Goal: Register for event/course

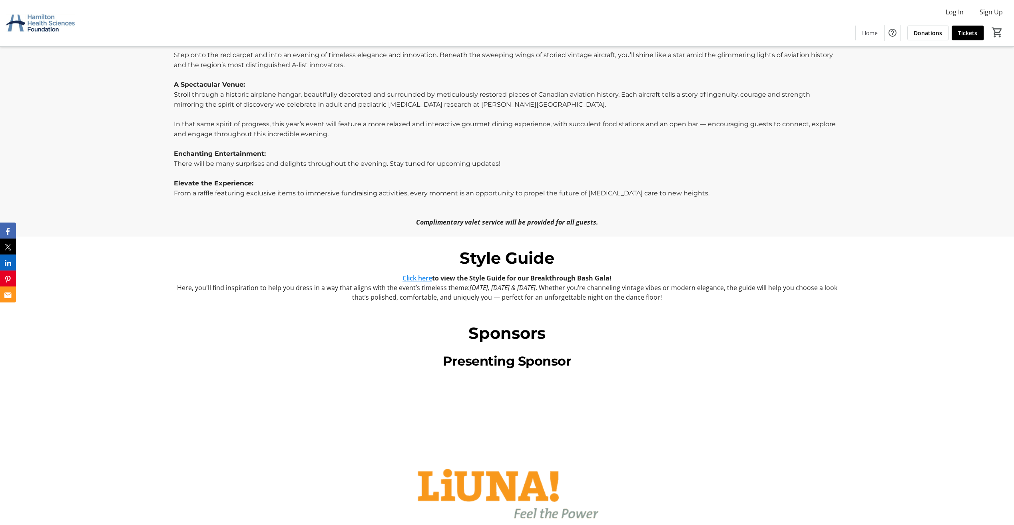
scroll to position [600, 0]
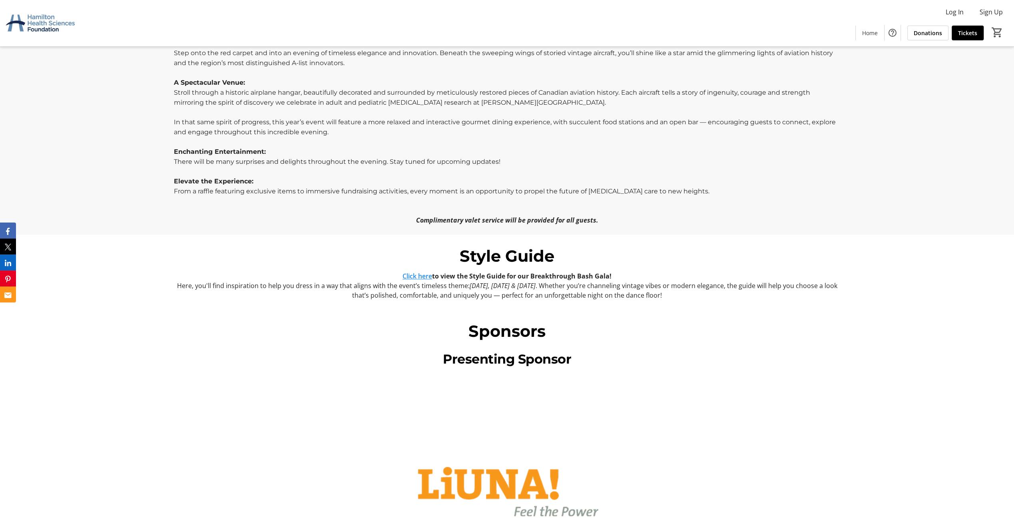
click at [428, 276] on link "Click here" at bounding box center [418, 276] width 30 height 9
click at [449, 203] on p at bounding box center [507, 201] width 666 height 10
drag, startPoint x: 469, startPoint y: 284, endPoint x: 553, endPoint y: 283, distance: 83.9
click at [553, 283] on p "Here, you'll find inspiration to help you dress in a way that aligns with the e…" at bounding box center [507, 290] width 666 height 19
copy em "[DATE], [DATE] & [DATE]"
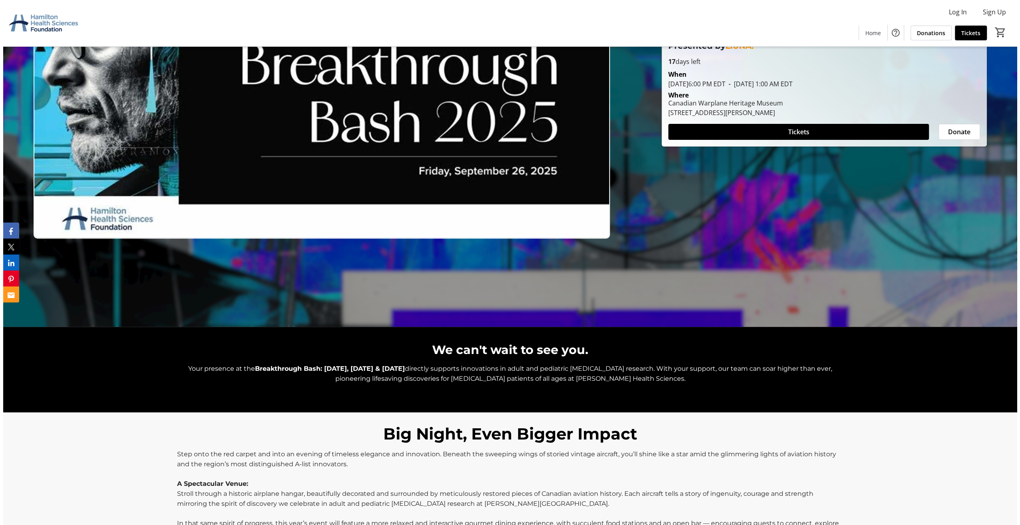
scroll to position [0, 0]
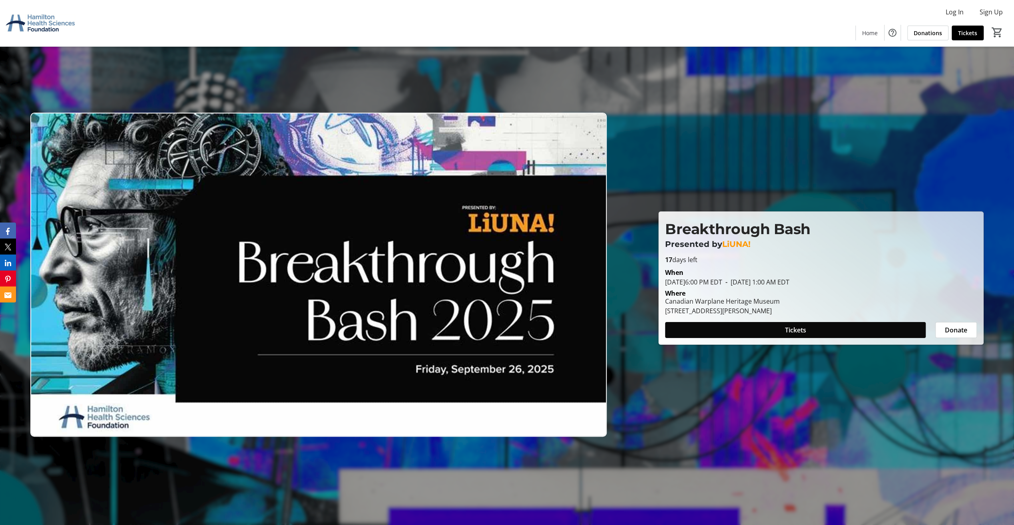
click at [778, 331] on span at bounding box center [795, 330] width 261 height 19
